Goal: Information Seeking & Learning: Learn about a topic

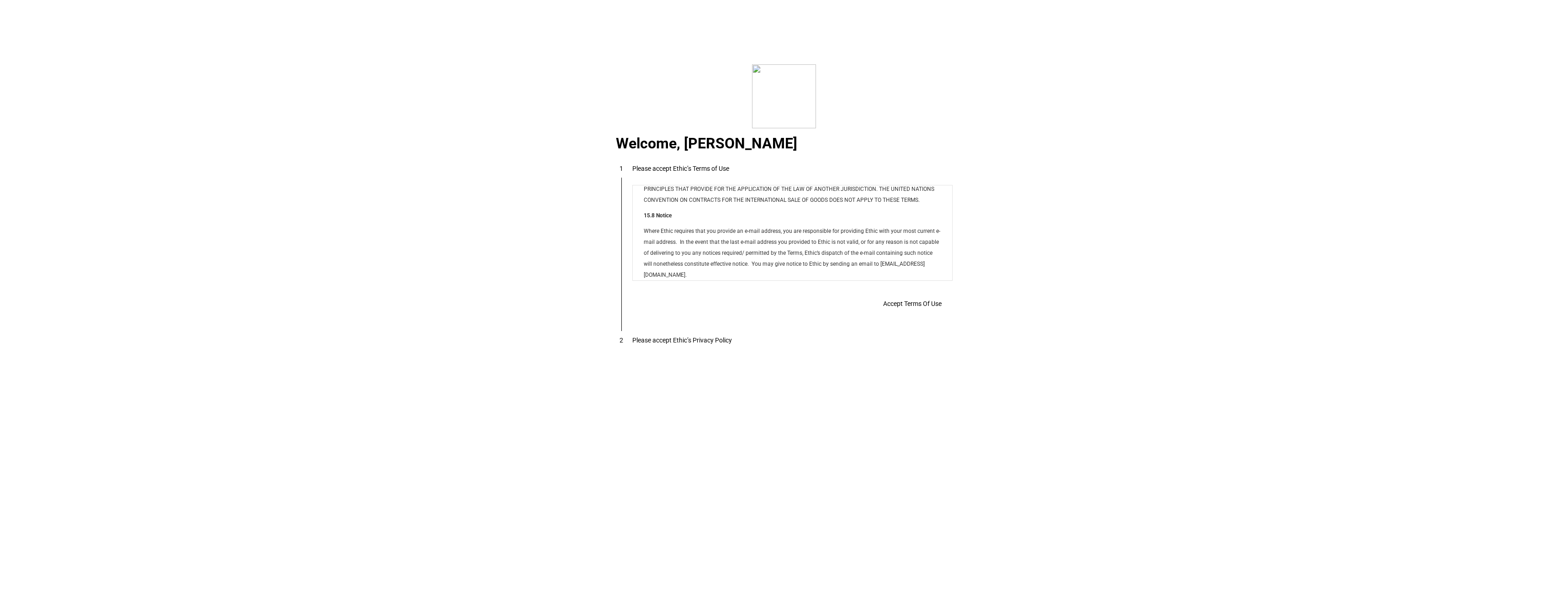
scroll to position [7397, 0]
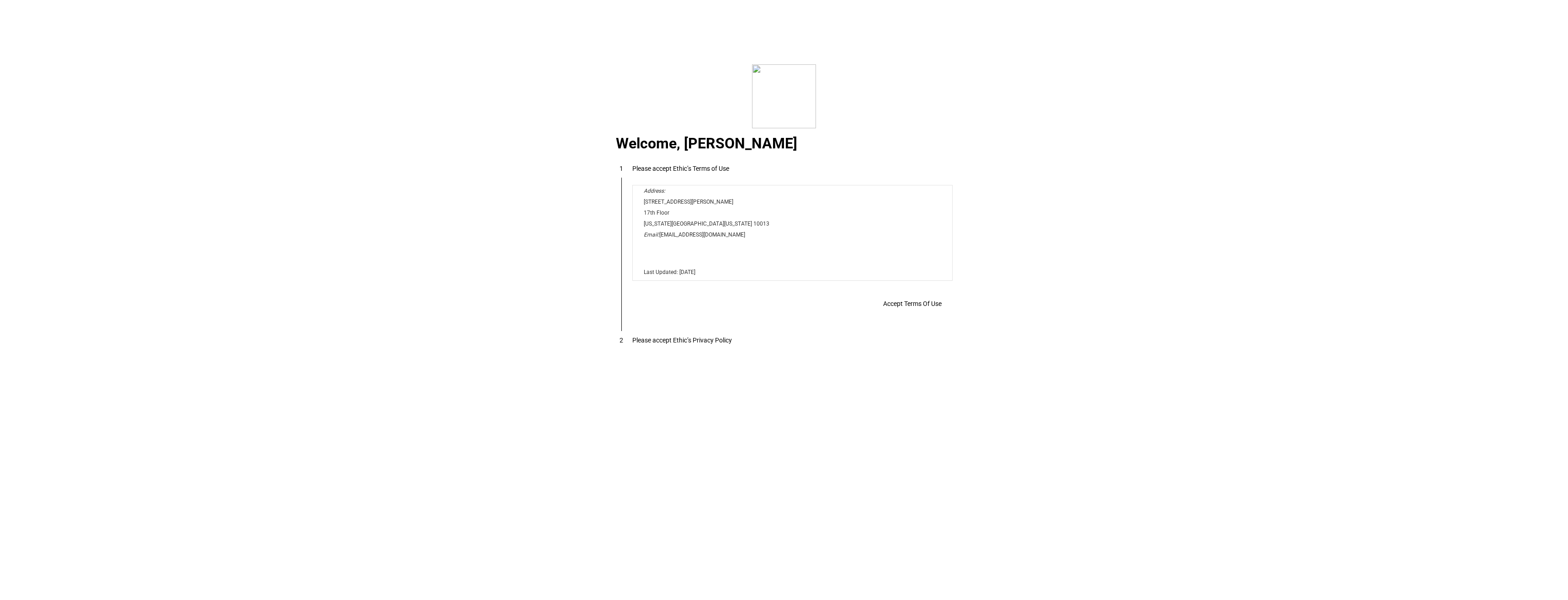
click at [910, 307] on span "Accept Terms Of Use" at bounding box center [912, 304] width 58 height 7
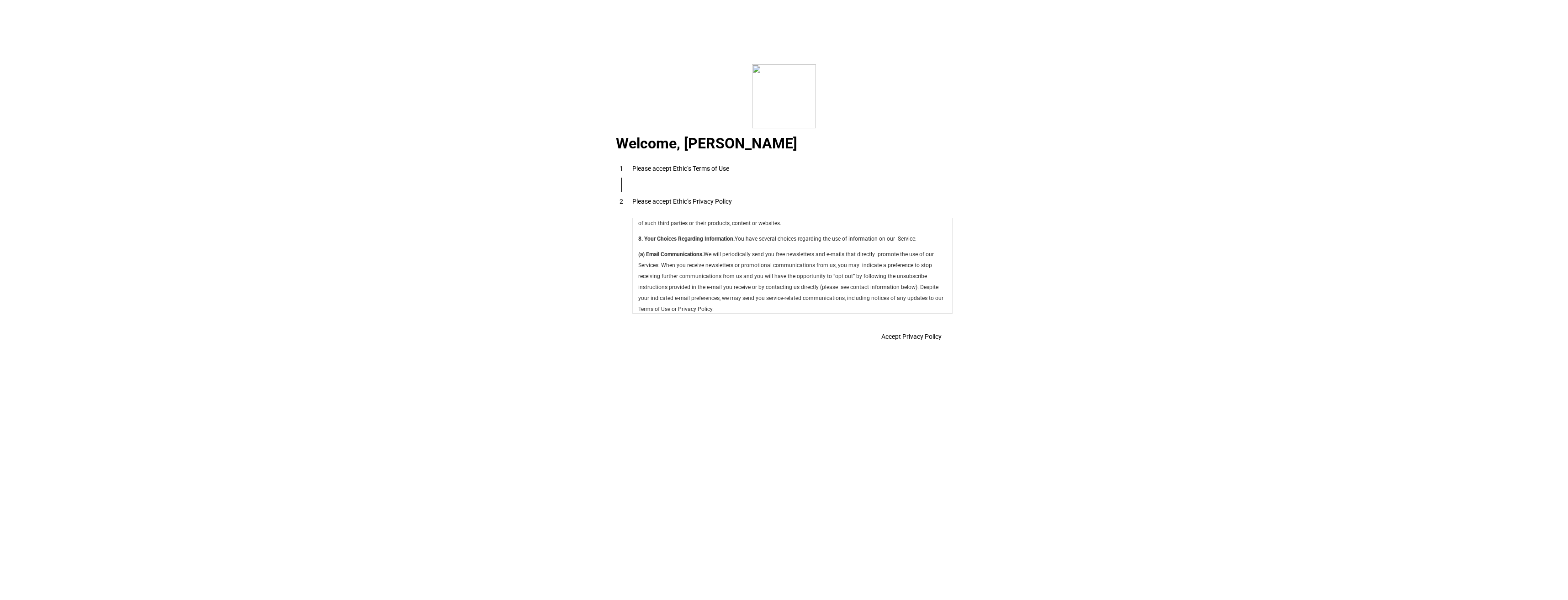
scroll to position [3251, 0]
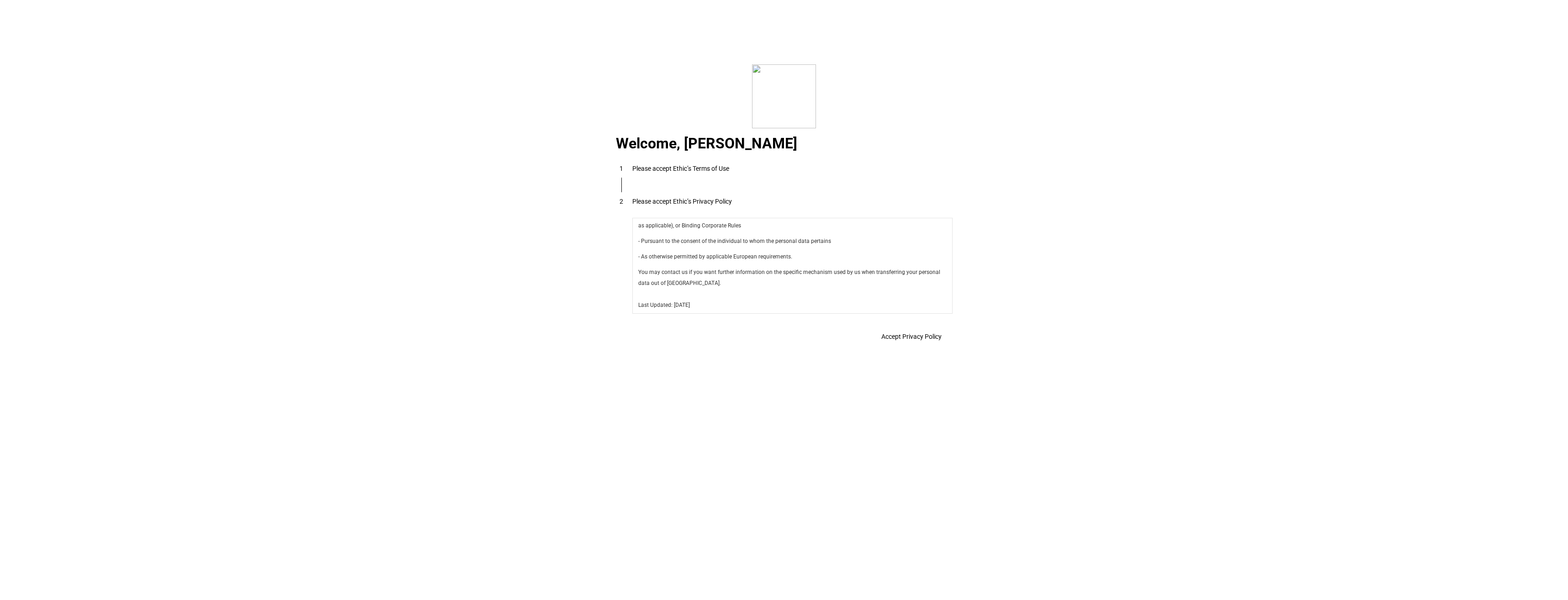
drag, startPoint x: 950, startPoint y: 232, endPoint x: 1574, endPoint y: 538, distance: 695.0
click at [906, 336] on span "Accept Privacy Policy" at bounding box center [911, 337] width 60 height 7
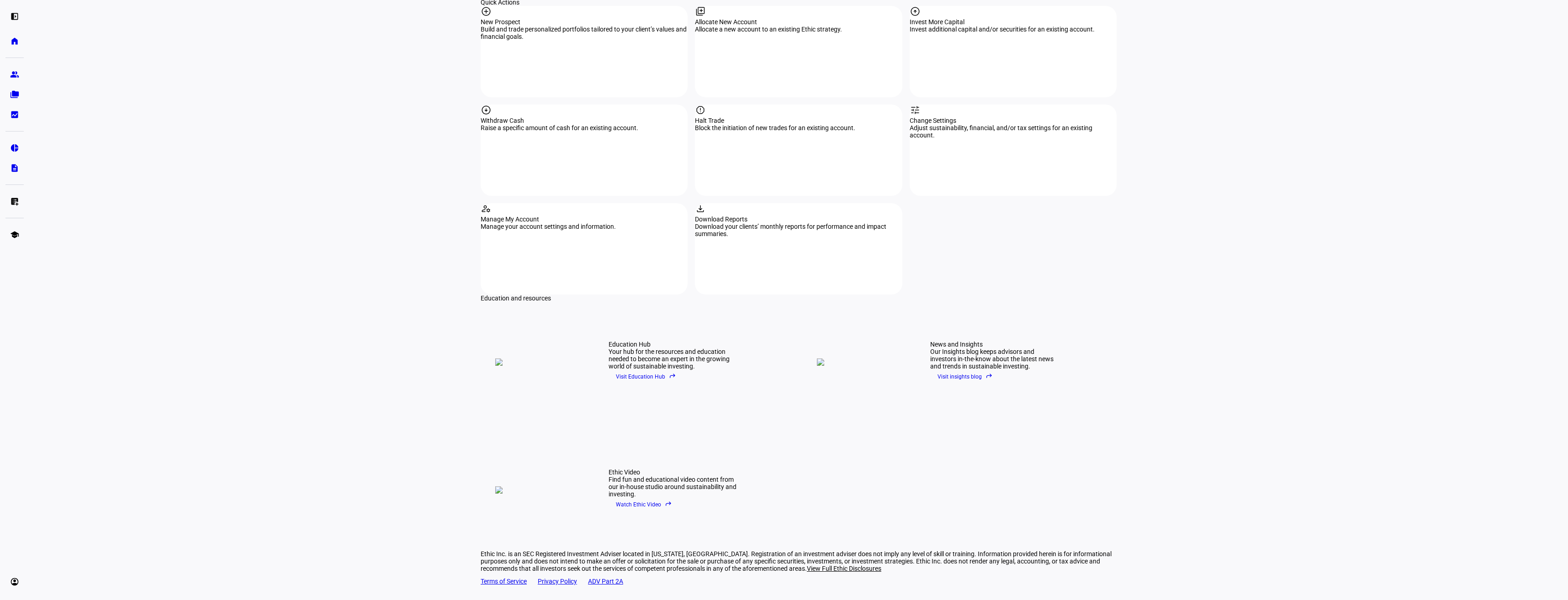
scroll to position [982, 0]
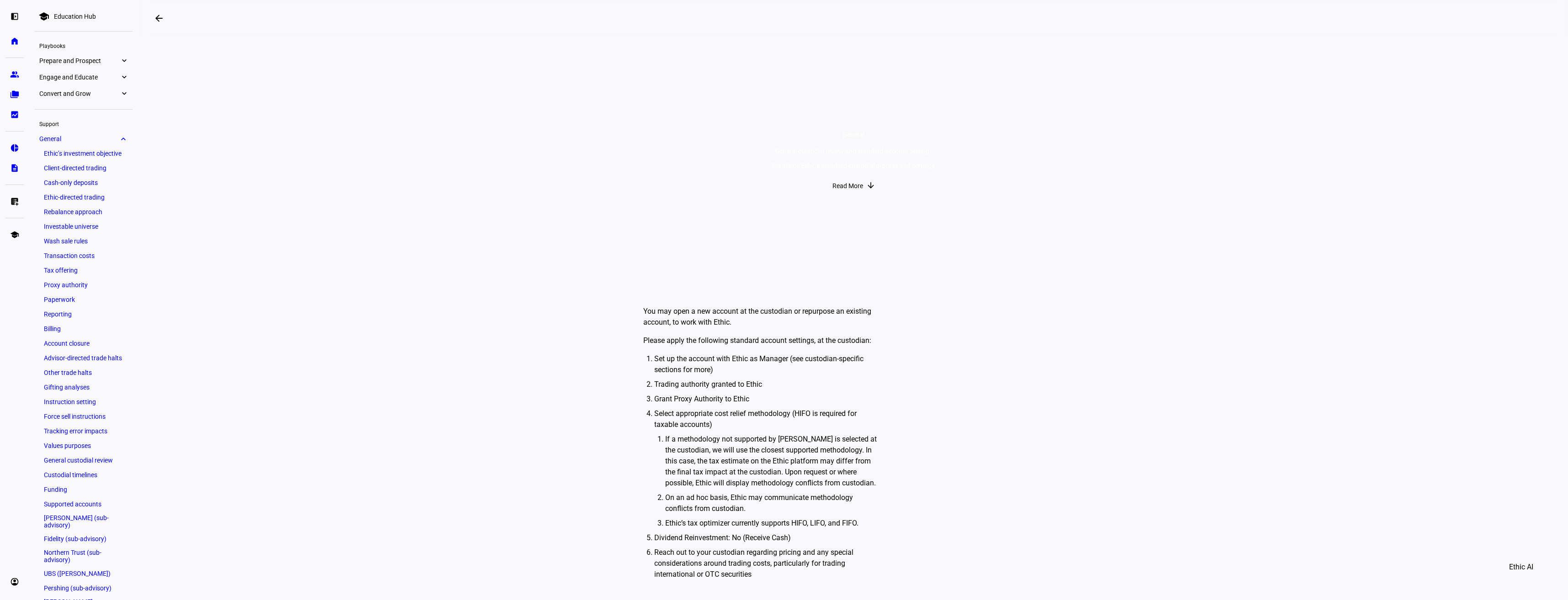
click at [853, 195] on span "Read More" at bounding box center [848, 186] width 30 height 18
click at [1539, 43] on eth-layout-page-content "arrow_backwards General custodial review and standard account settings General …" at bounding box center [853, 300] width 1429 height 600
drag, startPoint x: 265, startPoint y: 1, endPoint x: 436, endPoint y: 147, distance: 224.8
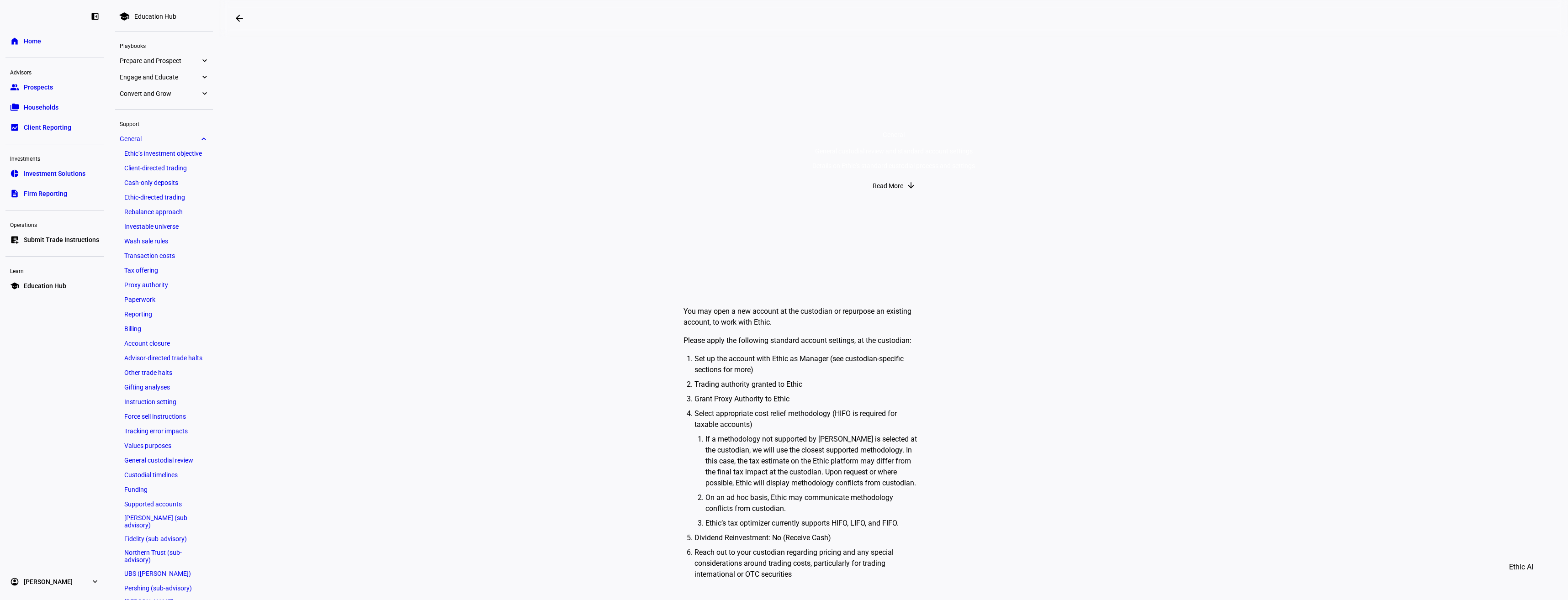
click at [164, 480] on link "Custodial timelines" at bounding box center [164, 475] width 89 height 13
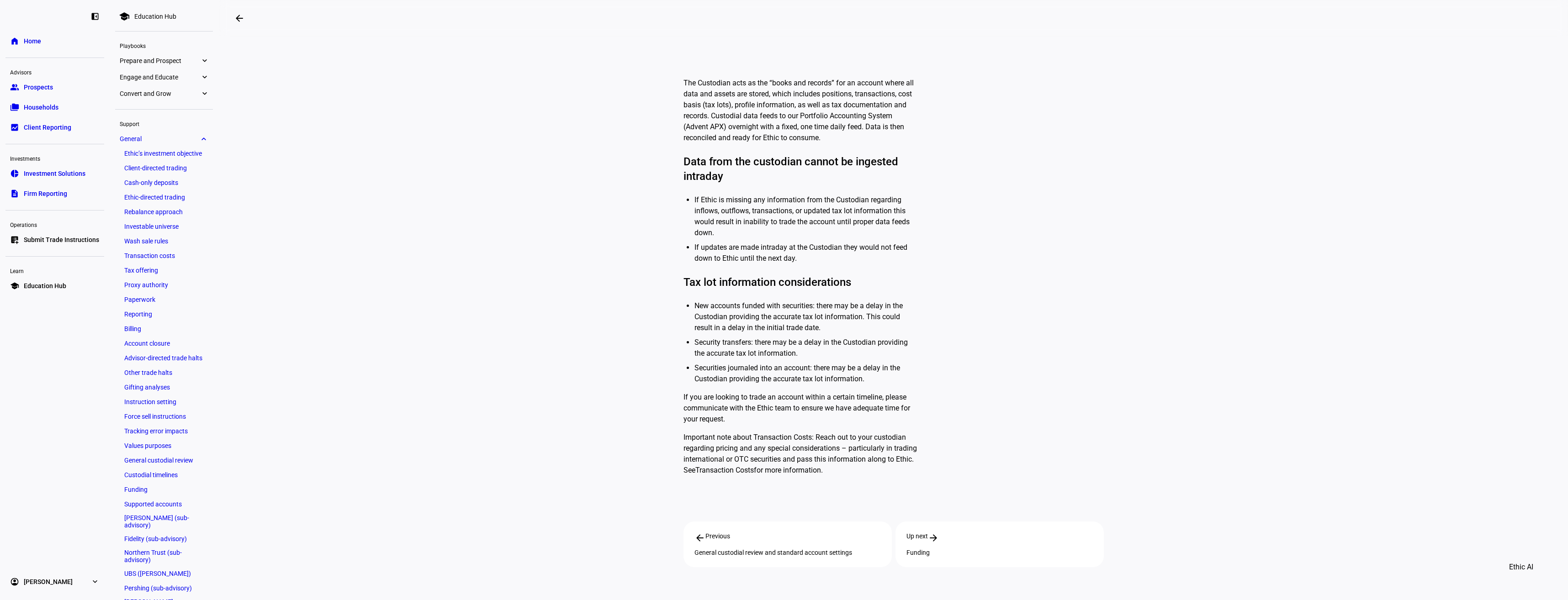
scroll to position [365, 0]
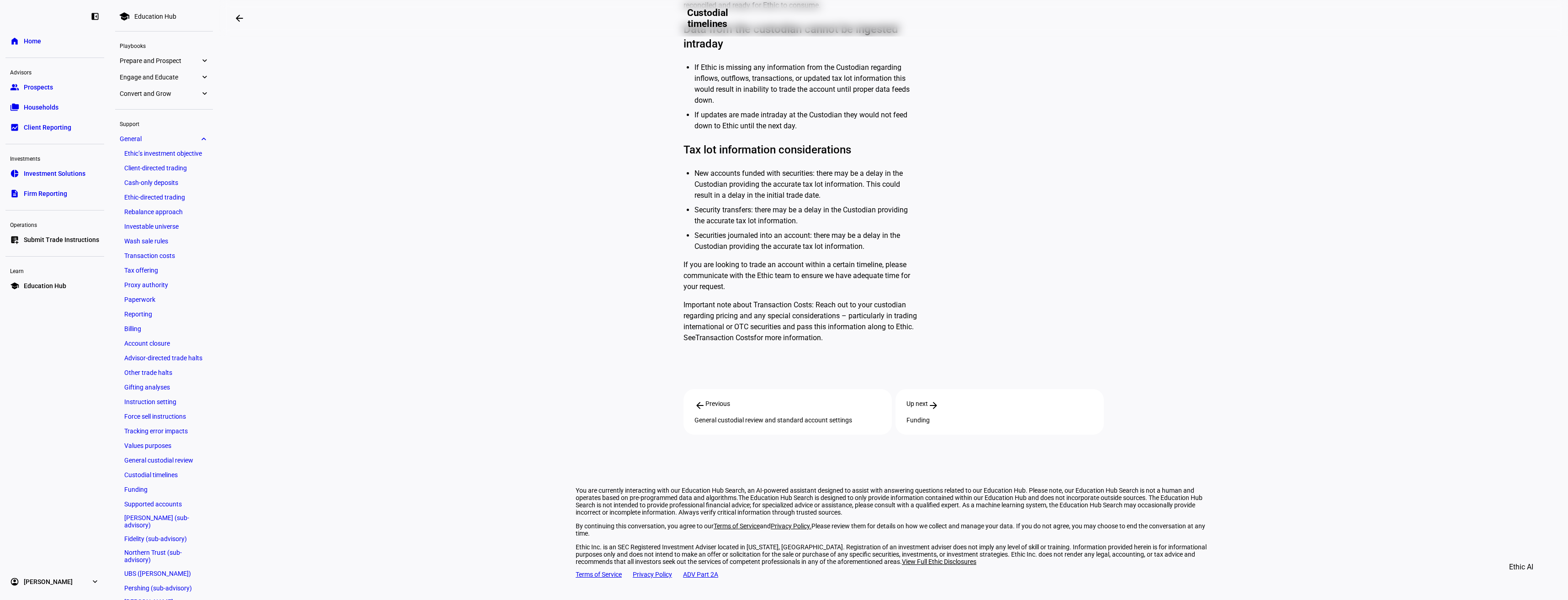
click at [125, 490] on link "Funding" at bounding box center [164, 489] width 89 height 13
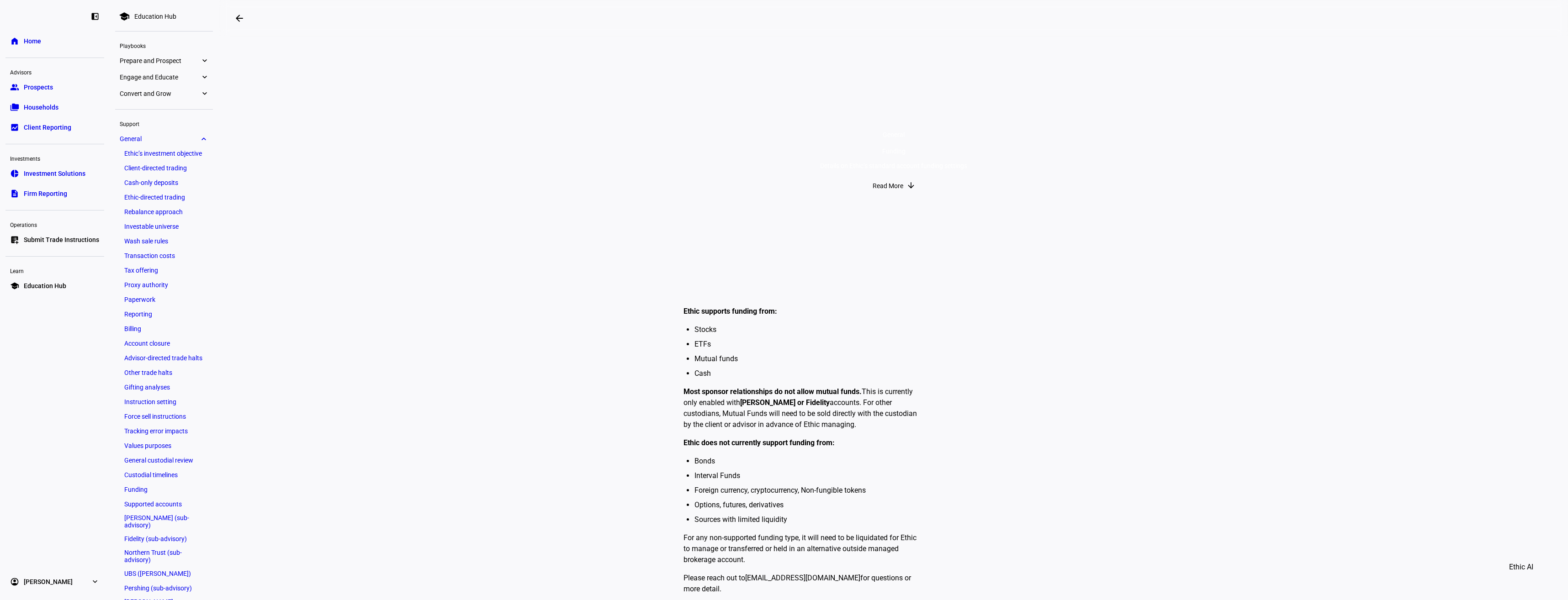
click at [181, 501] on link "Supported accounts" at bounding box center [164, 504] width 89 height 13
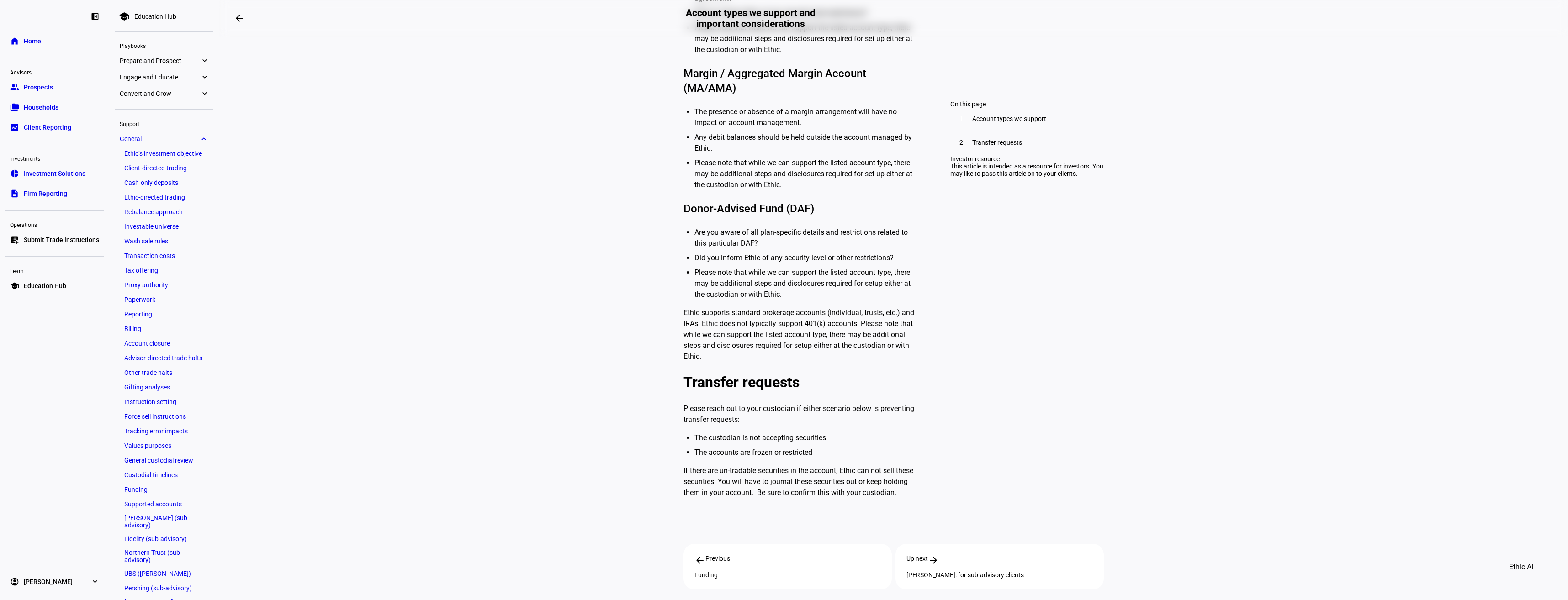
scroll to position [630, 0]
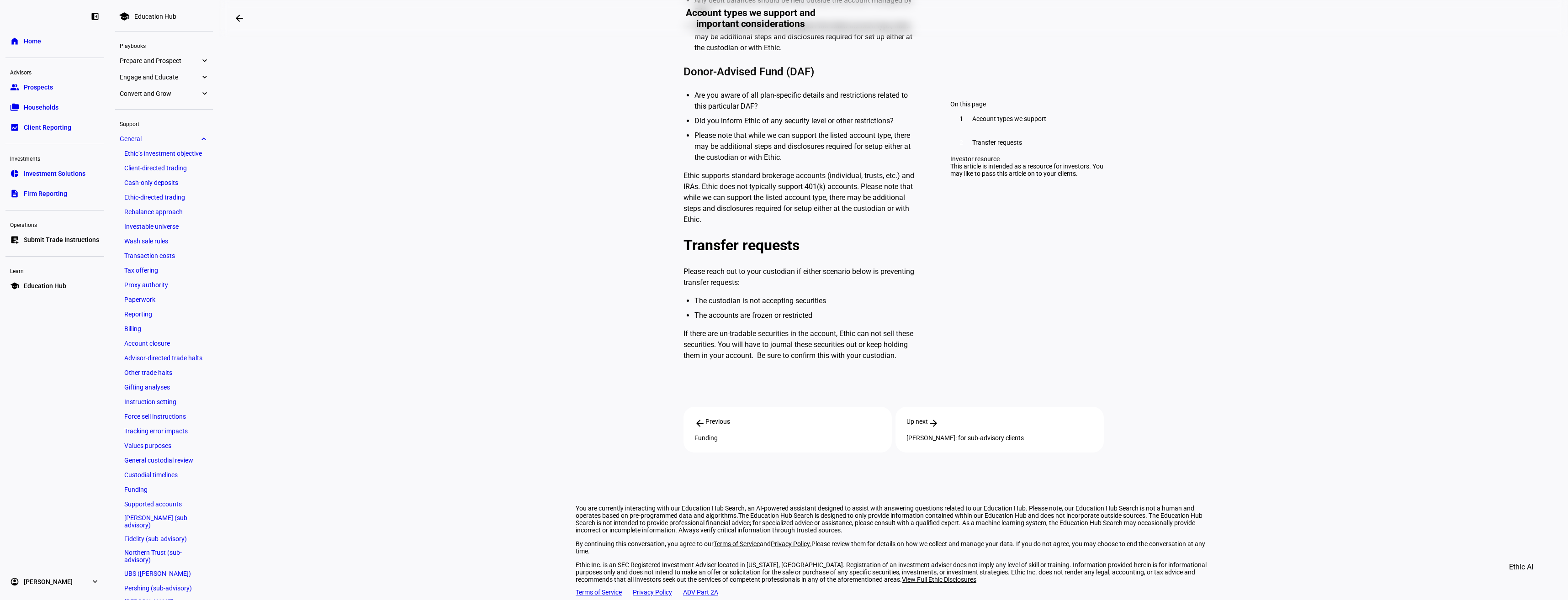
click at [183, 520] on link "Schwab (sub-advisory)" at bounding box center [164, 522] width 89 height 18
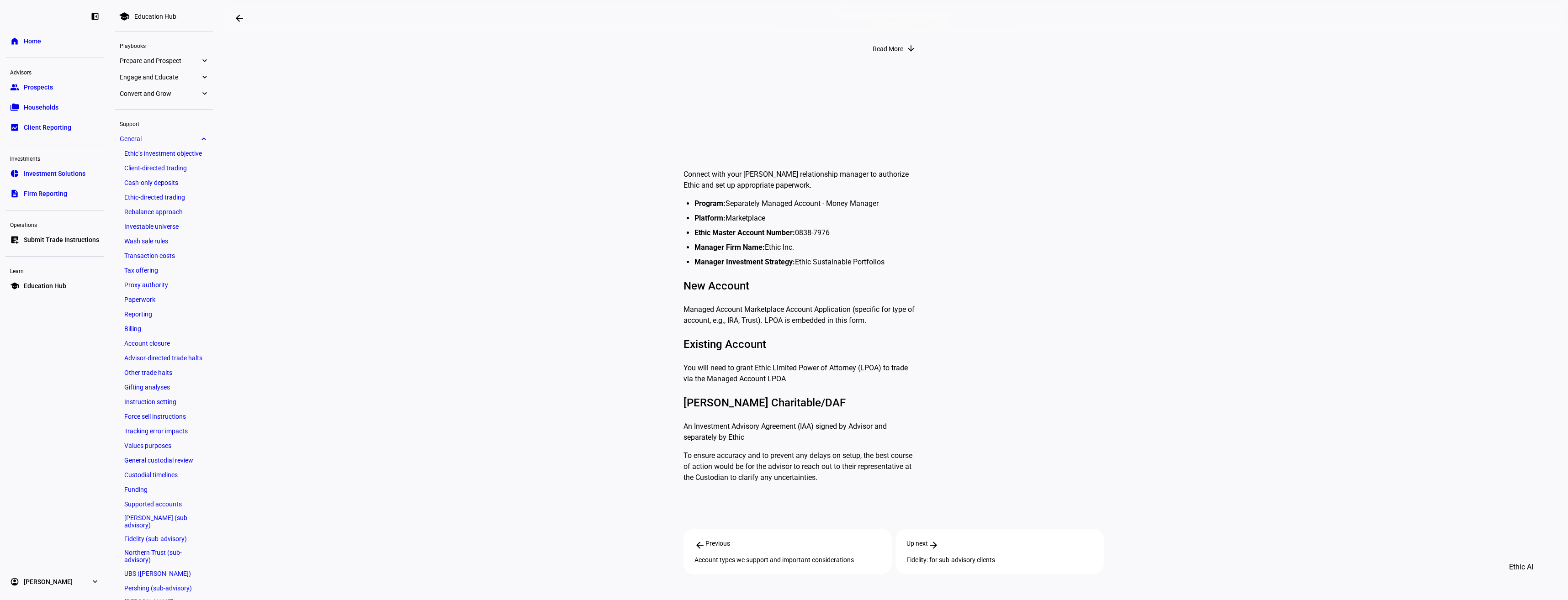
click at [169, 180] on link "Cash-only deposits" at bounding box center [164, 183] width 89 height 13
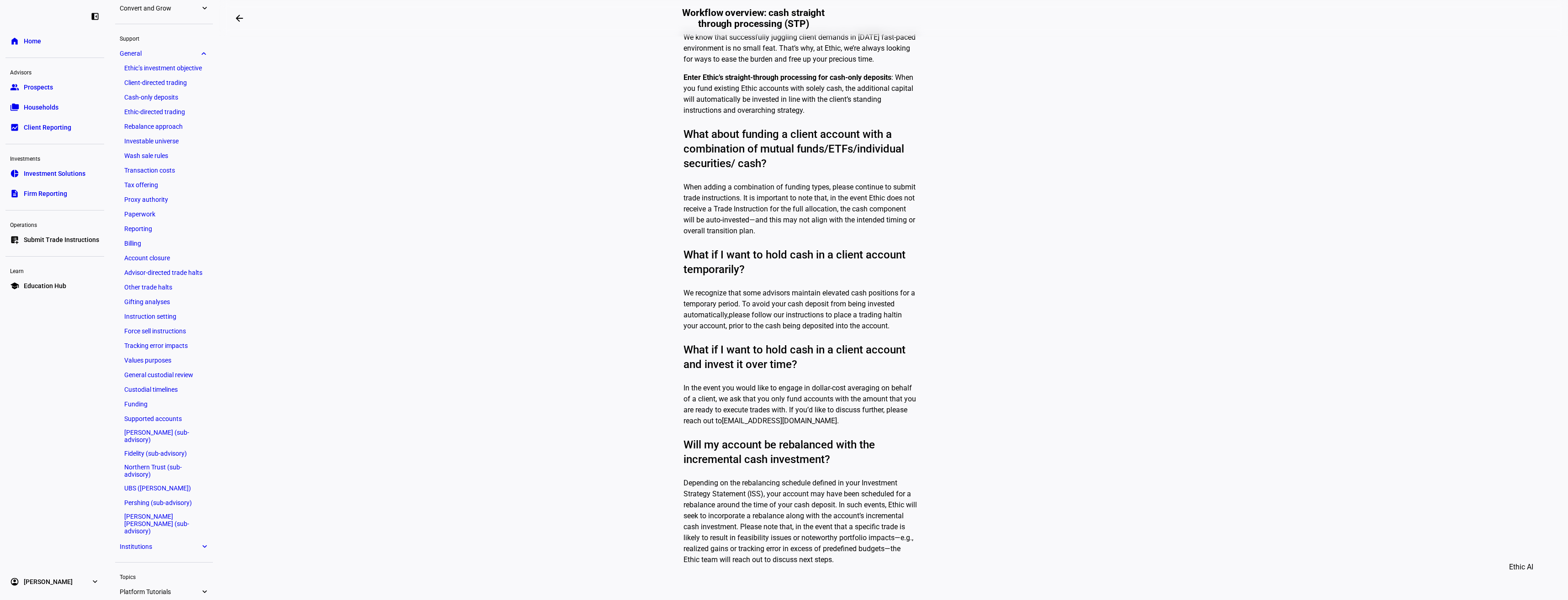
scroll to position [91, 0]
click at [178, 240] on link "Billing" at bounding box center [164, 237] width 89 height 13
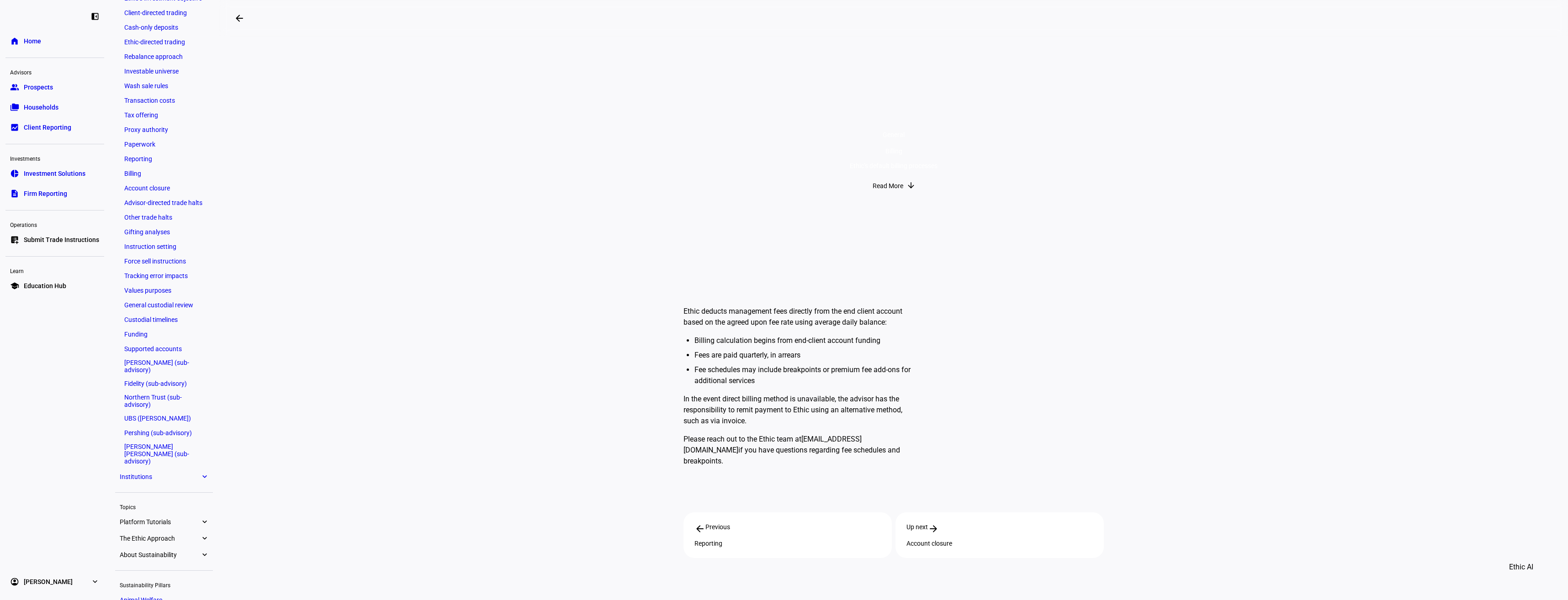
scroll to position [91, 0]
